Goal: Task Accomplishment & Management: Complete application form

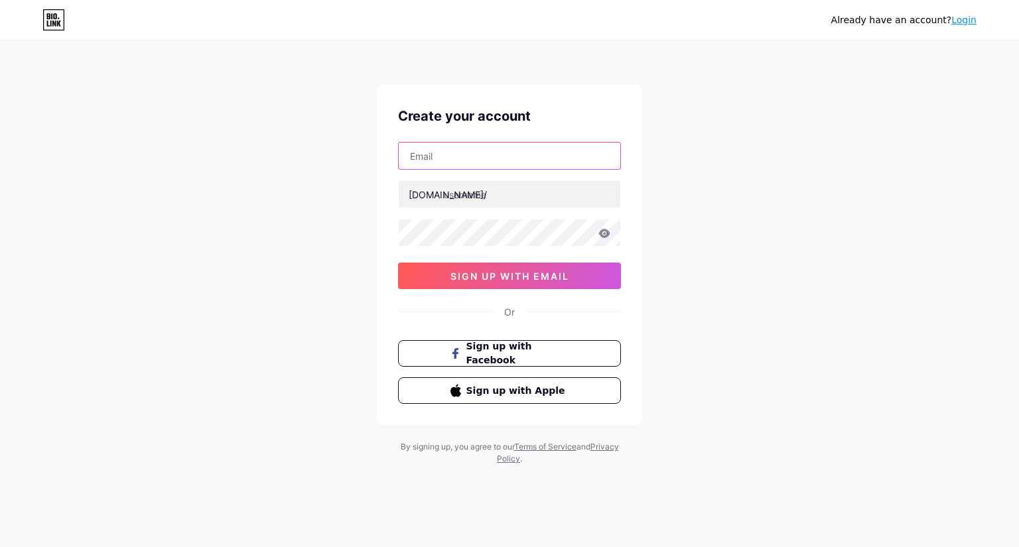
click at [451, 165] on input "text" at bounding box center [510, 156] width 222 height 27
paste input "[EMAIL_ADDRESS][DOMAIN_NAME]"
type input "[EMAIL_ADDRESS][DOMAIN_NAME]"
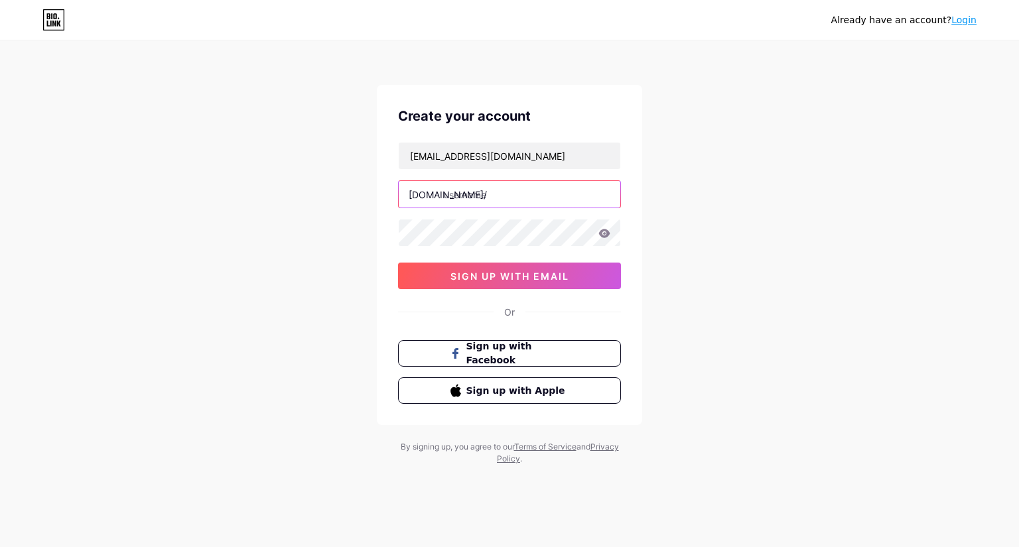
click at [471, 194] on input "text" at bounding box center [510, 194] width 222 height 27
click at [601, 231] on icon at bounding box center [604, 233] width 11 height 9
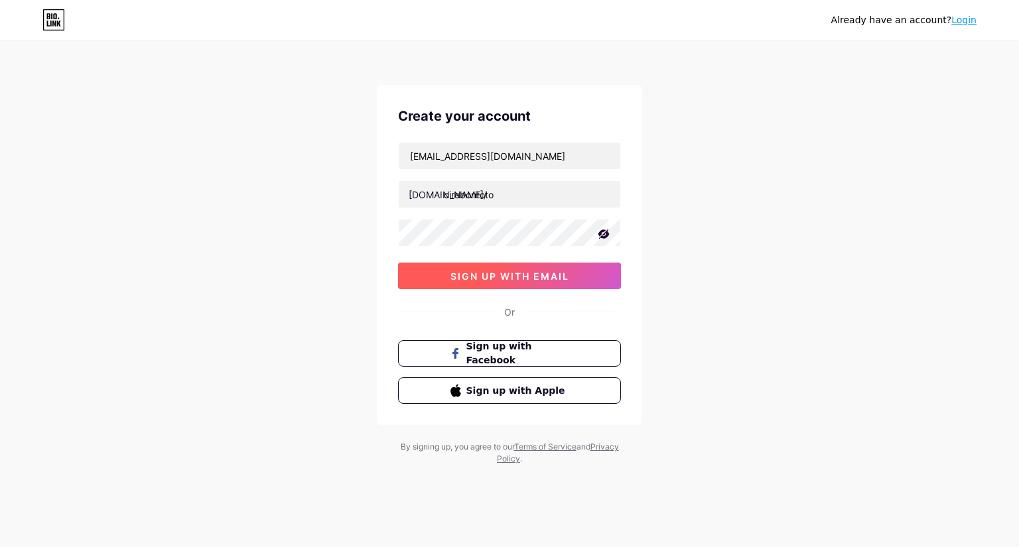
click at [478, 281] on button "sign up with email" at bounding box center [509, 276] width 223 height 27
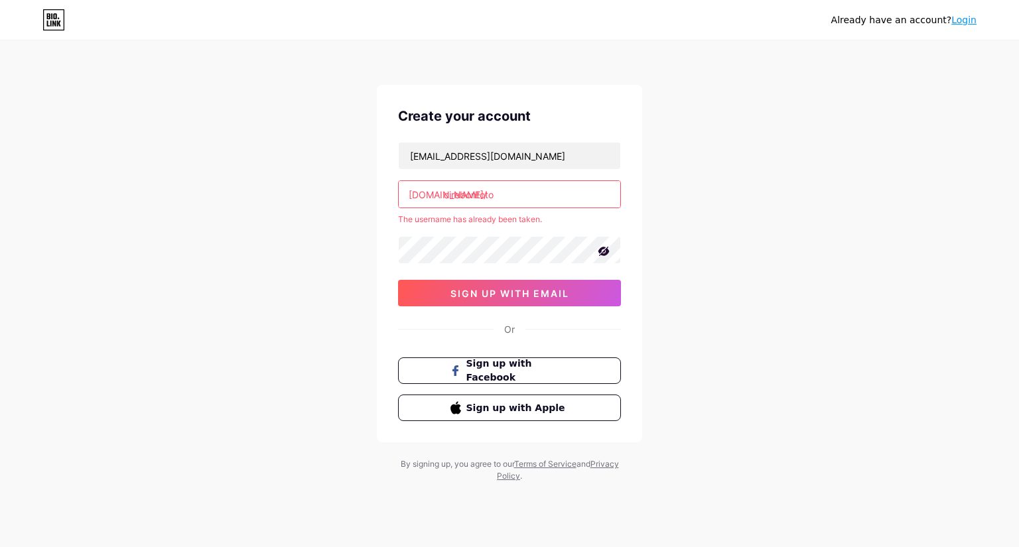
click at [414, 191] on div "[DOMAIN_NAME]/" at bounding box center [448, 195] width 78 height 14
drag, startPoint x: 414, startPoint y: 191, endPoint x: 438, endPoint y: 192, distance: 23.9
click at [438, 192] on div "[DOMAIN_NAME]/" at bounding box center [448, 195] width 78 height 14
copy div "[DOMAIN_NAME]/"
click at [516, 192] on input "cirebontoto" at bounding box center [510, 194] width 222 height 27
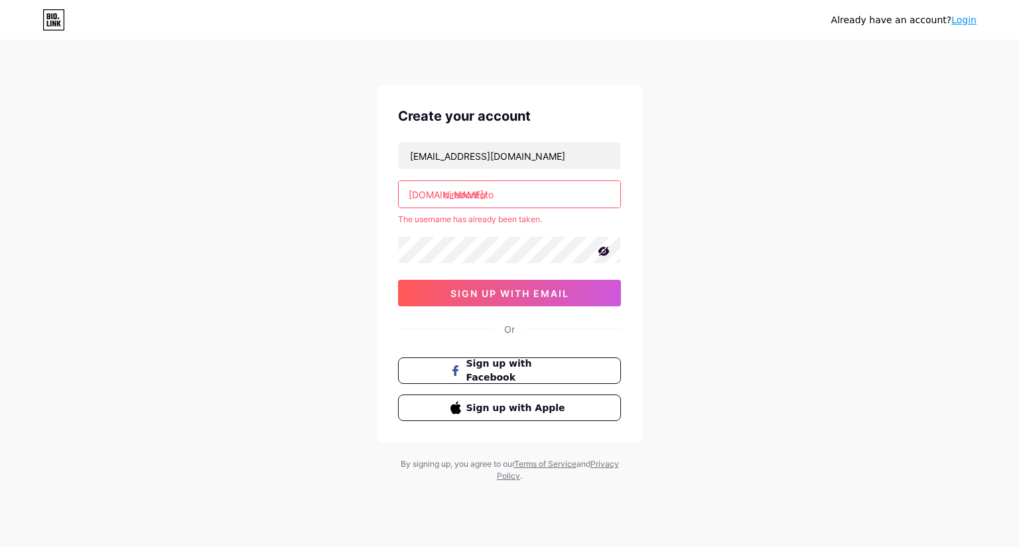
click at [477, 197] on input "cirebontoto" at bounding box center [510, 194] width 222 height 27
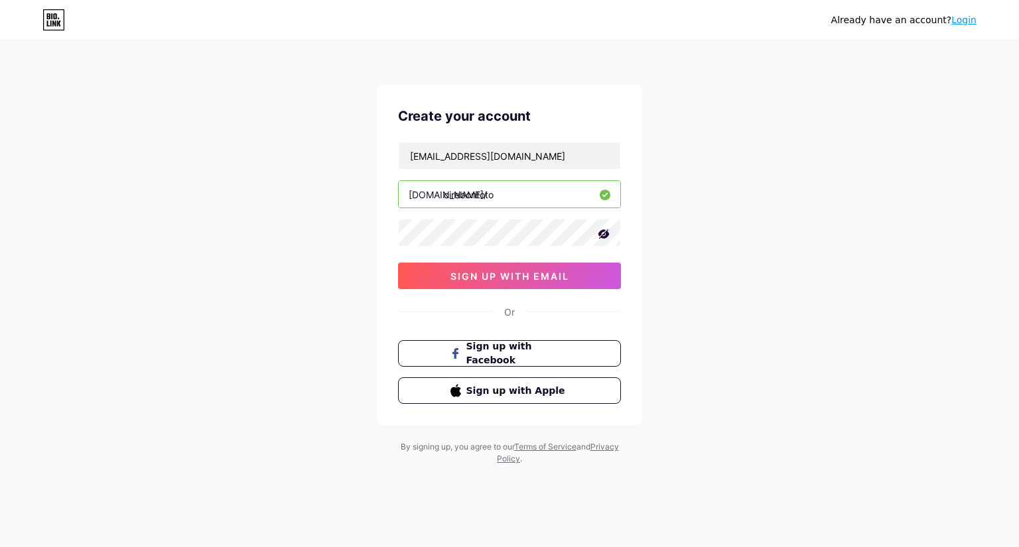
click at [335, 211] on div "Already have an account? Login Create your account [EMAIL_ADDRESS][DOMAIN_NAME]…" at bounding box center [509, 254] width 1019 height 508
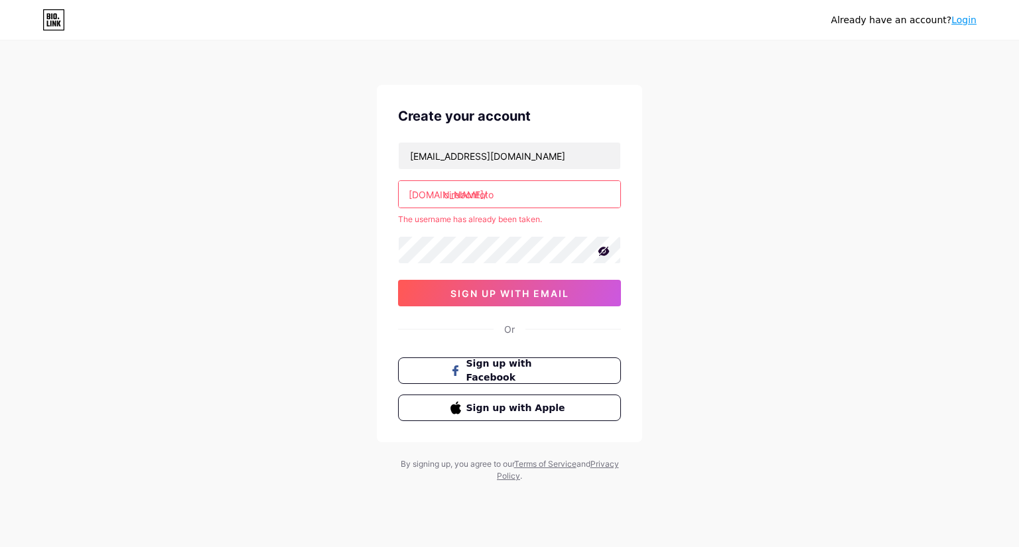
click at [514, 200] on input "cirebontoto" at bounding box center [510, 194] width 222 height 27
click at [495, 199] on input "cirebontoto" at bounding box center [510, 194] width 222 height 27
click at [495, 198] on input "cirebontoto" at bounding box center [510, 194] width 222 height 27
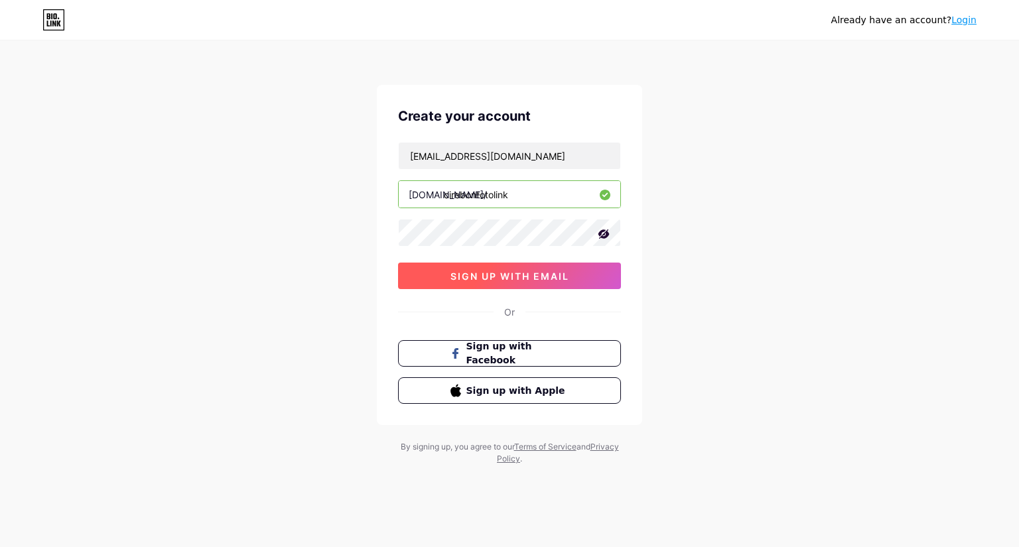
type input "cirebontotolink"
click at [555, 271] on span "sign up with email" at bounding box center [510, 276] width 119 height 11
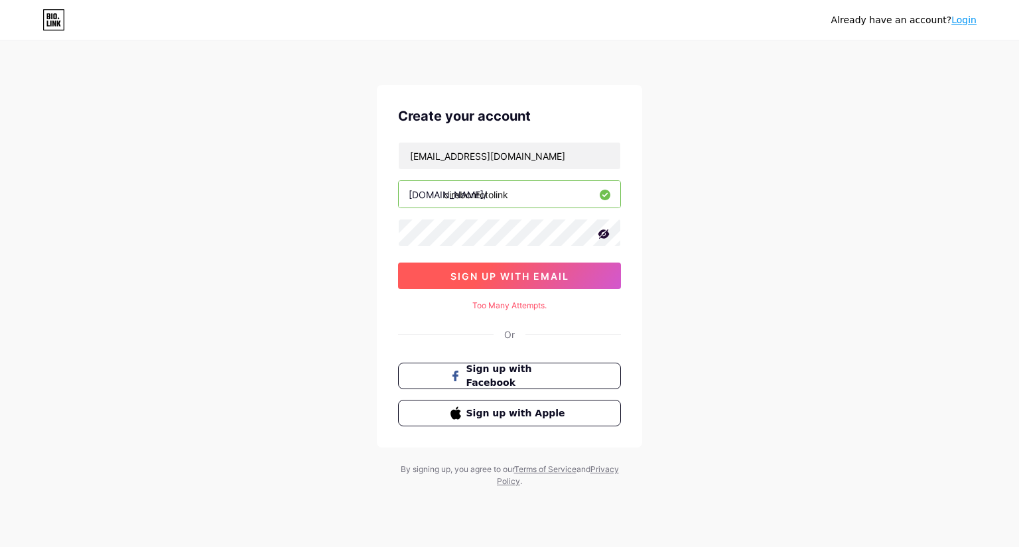
click at [485, 268] on button "sign up with email" at bounding box center [509, 276] width 223 height 27
click at [545, 275] on span "sign up with email" at bounding box center [510, 276] width 119 height 11
click at [508, 307] on div "Too Many Attempts." at bounding box center [509, 306] width 223 height 12
click at [536, 282] on button "sign up with email" at bounding box center [509, 276] width 223 height 27
